Goal: Task Accomplishment & Management: Manage account settings

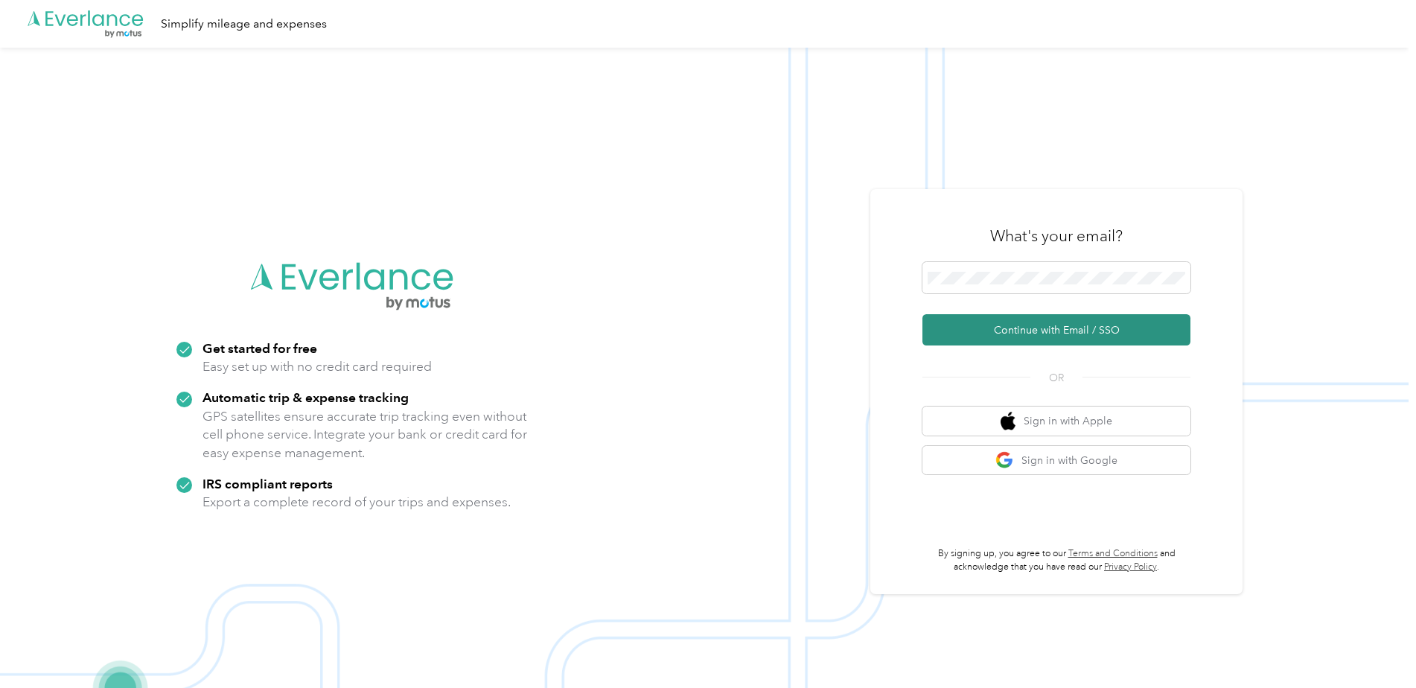
click at [1065, 337] on button "Continue with Email / SSO" at bounding box center [1057, 329] width 268 height 31
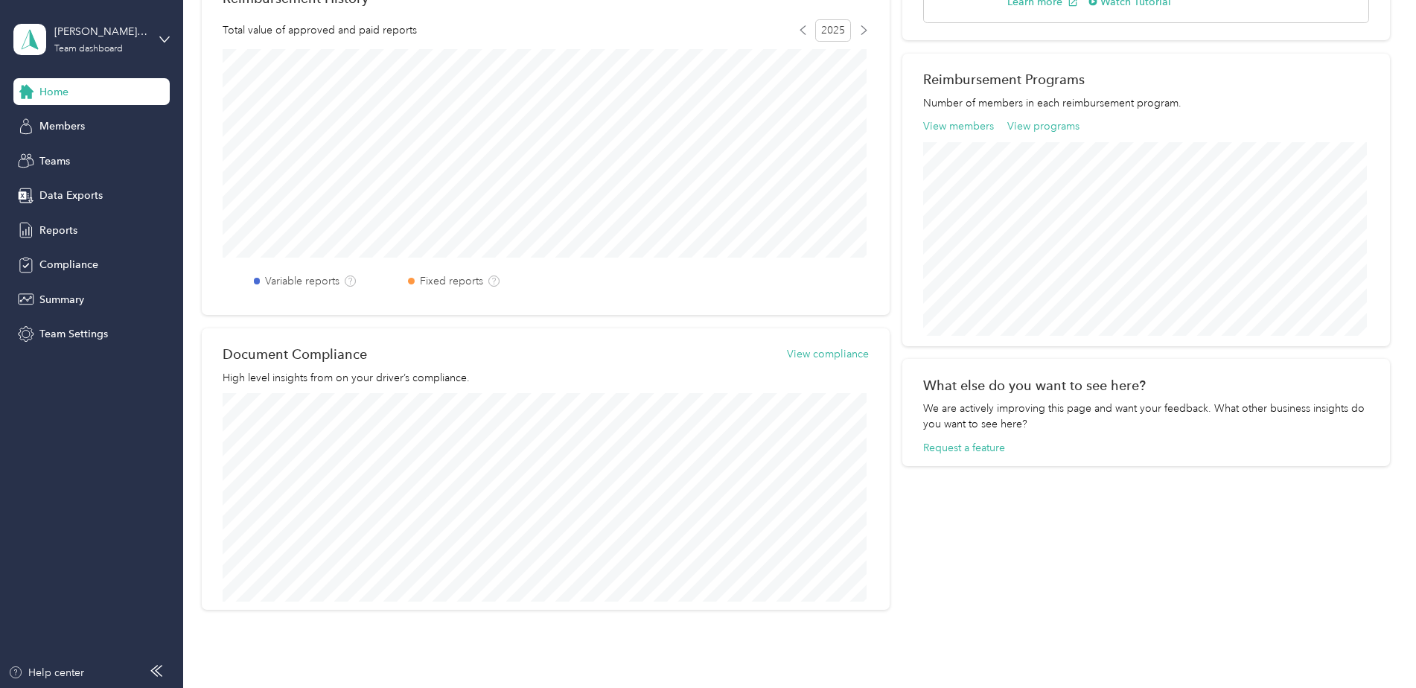
scroll to position [412, 0]
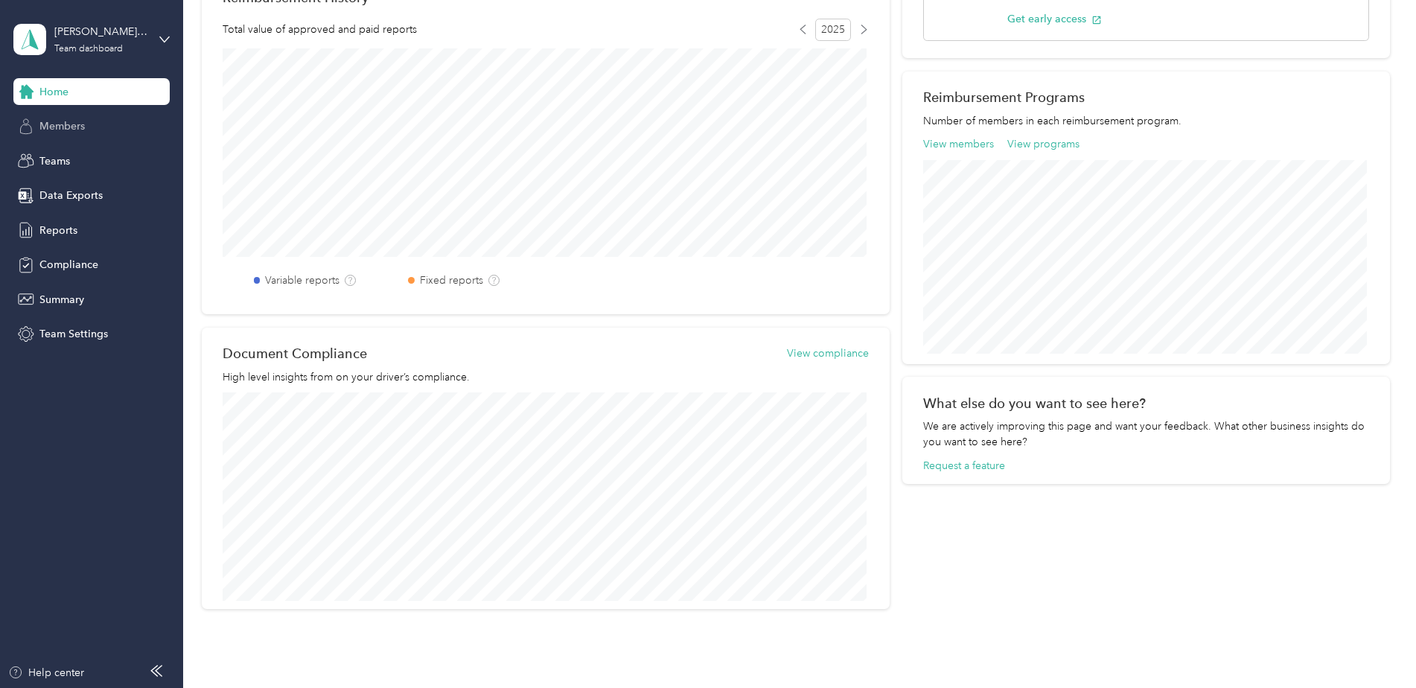
click at [95, 125] on div "Members" at bounding box center [91, 126] width 156 height 27
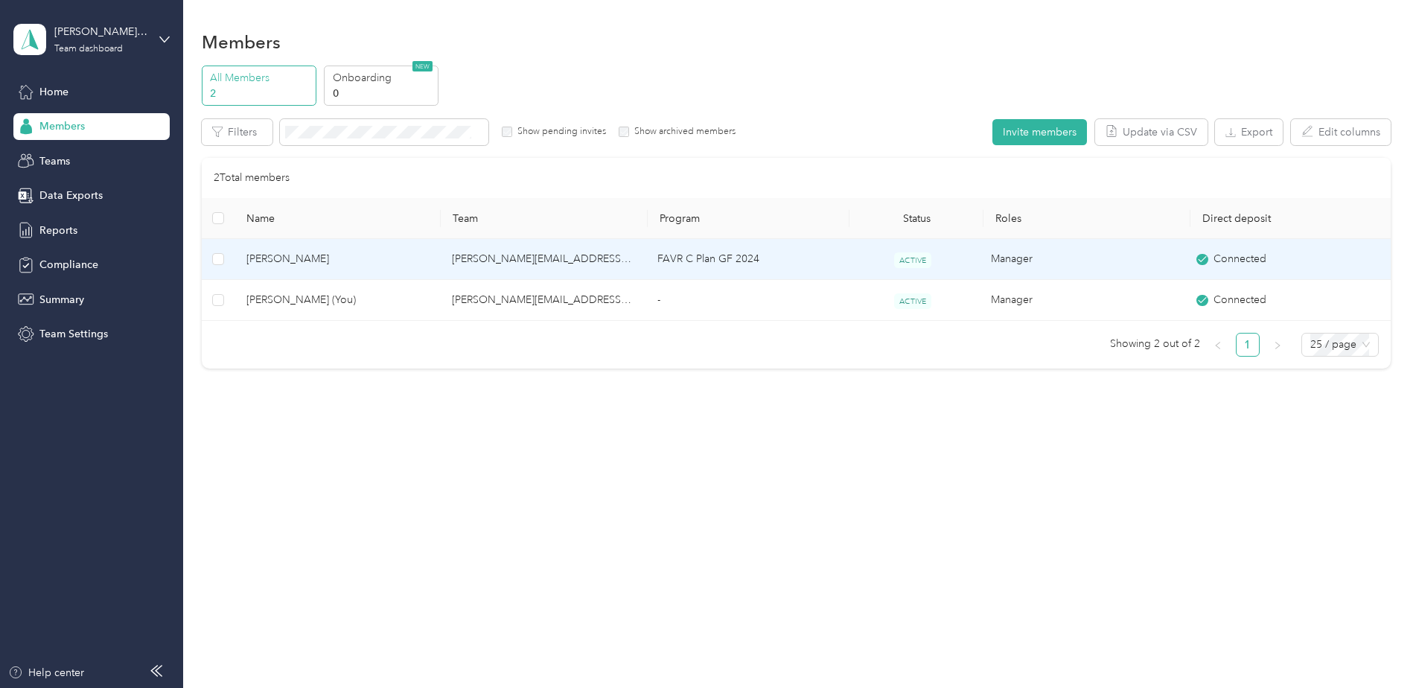
click at [266, 259] on span "Michael Ziegler" at bounding box center [337, 259] width 182 height 16
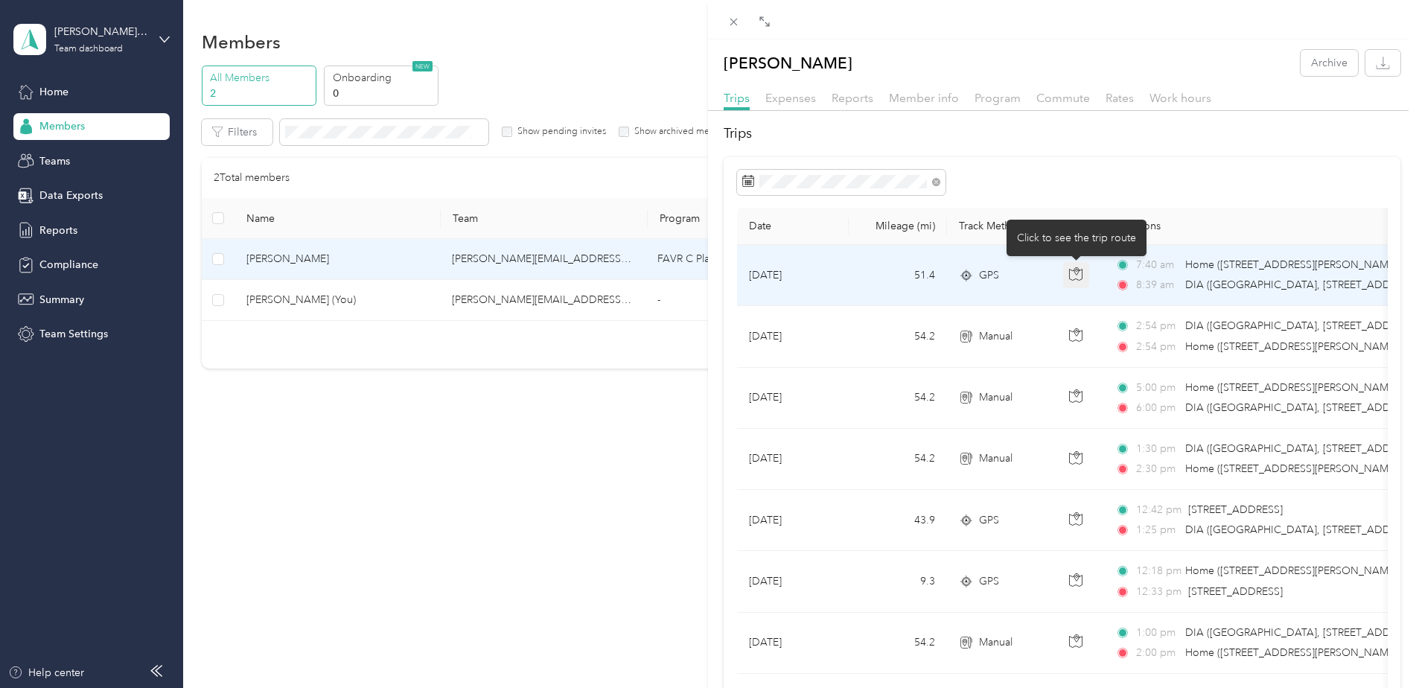
click at [1076, 271] on icon "button" at bounding box center [1075, 273] width 13 height 13
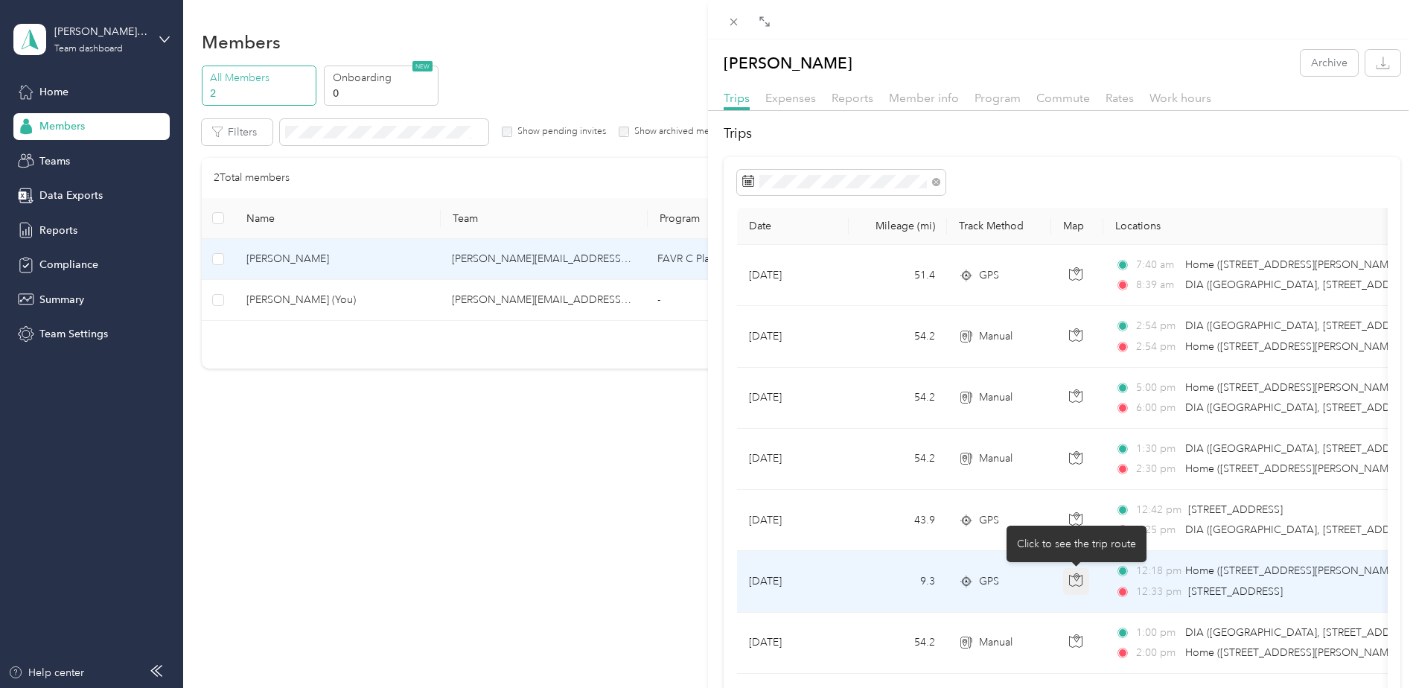
click at [1074, 576] on icon "button" at bounding box center [1076, 577] width 4 height 7
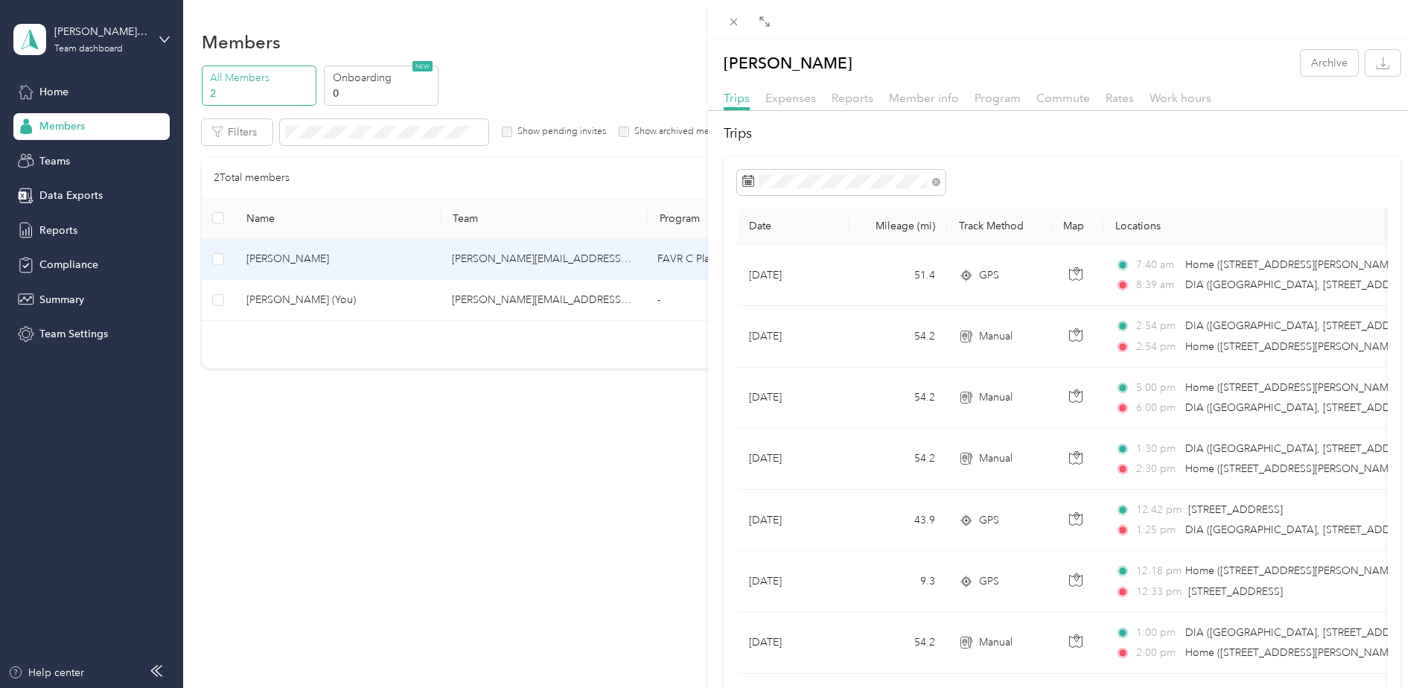
click at [675, 520] on div "Michael Ziegler Archive Trips Expenses Reports Member info Program Commute Rate…" at bounding box center [708, 344] width 1416 height 688
